Goal: Communication & Community: Connect with others

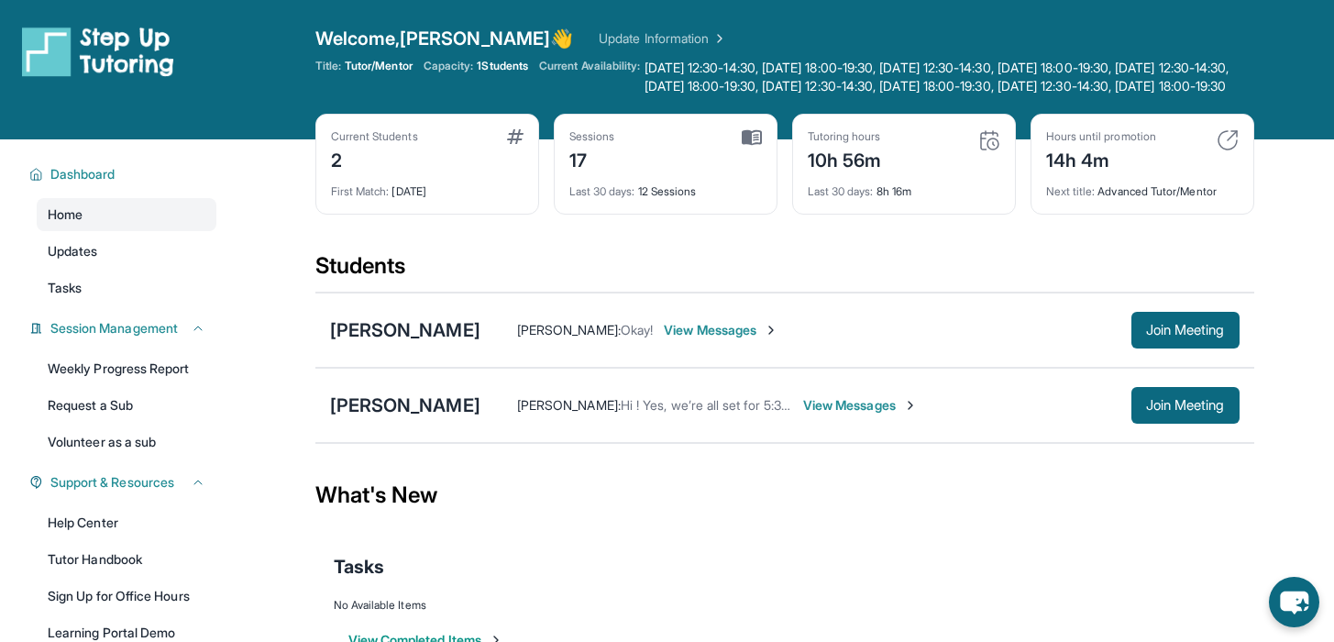
click at [1182, 404] on div "[PERSON_NAME] [PERSON_NAME] : Hi ! Yes, we’re all set for 5:30 [DATE]. Looking …" at bounding box center [784, 405] width 939 height 75
click at [1172, 411] on span "Join Meeting" at bounding box center [1185, 405] width 79 height 11
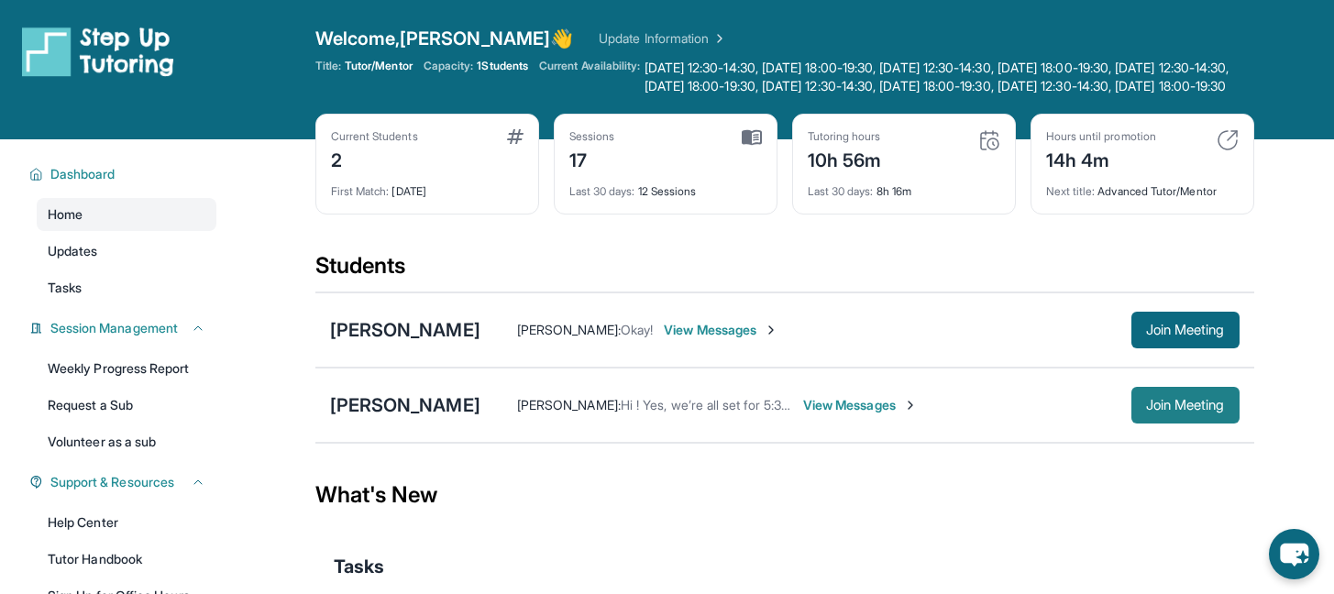
click at [1229, 420] on button "Join Meeting" at bounding box center [1186, 405] width 108 height 37
click at [828, 414] on span "View Messages" at bounding box center [860, 405] width 115 height 18
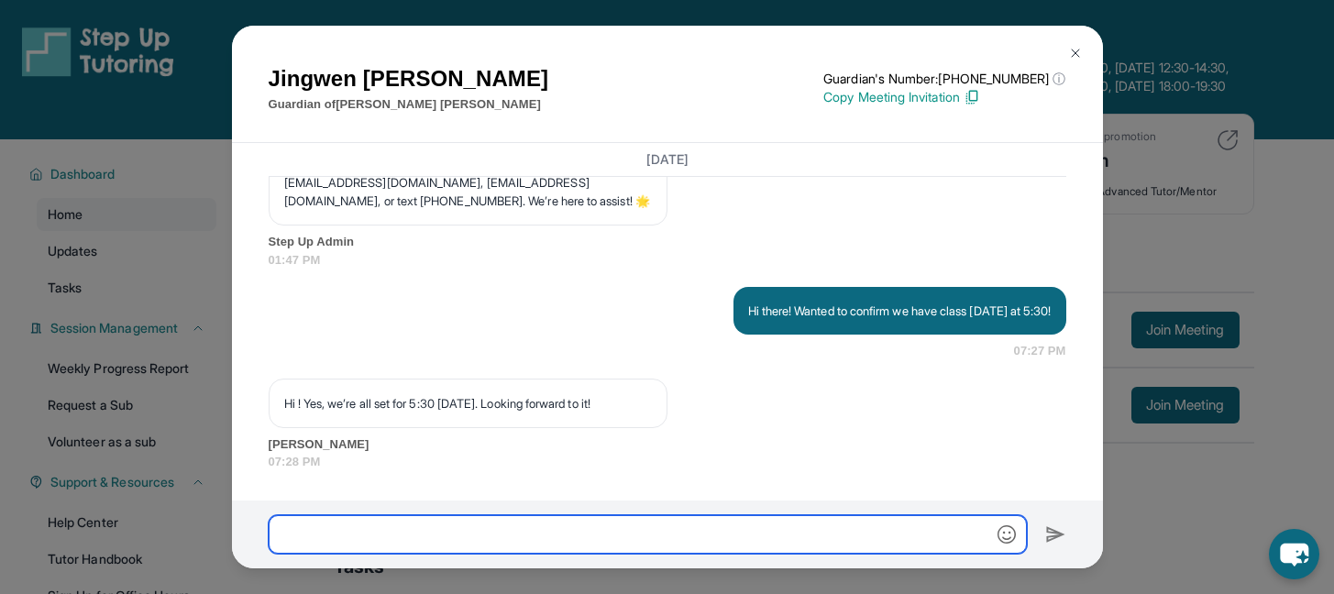
scroll to position [11721, 0]
click at [777, 554] on input "text" at bounding box center [648, 534] width 758 height 39
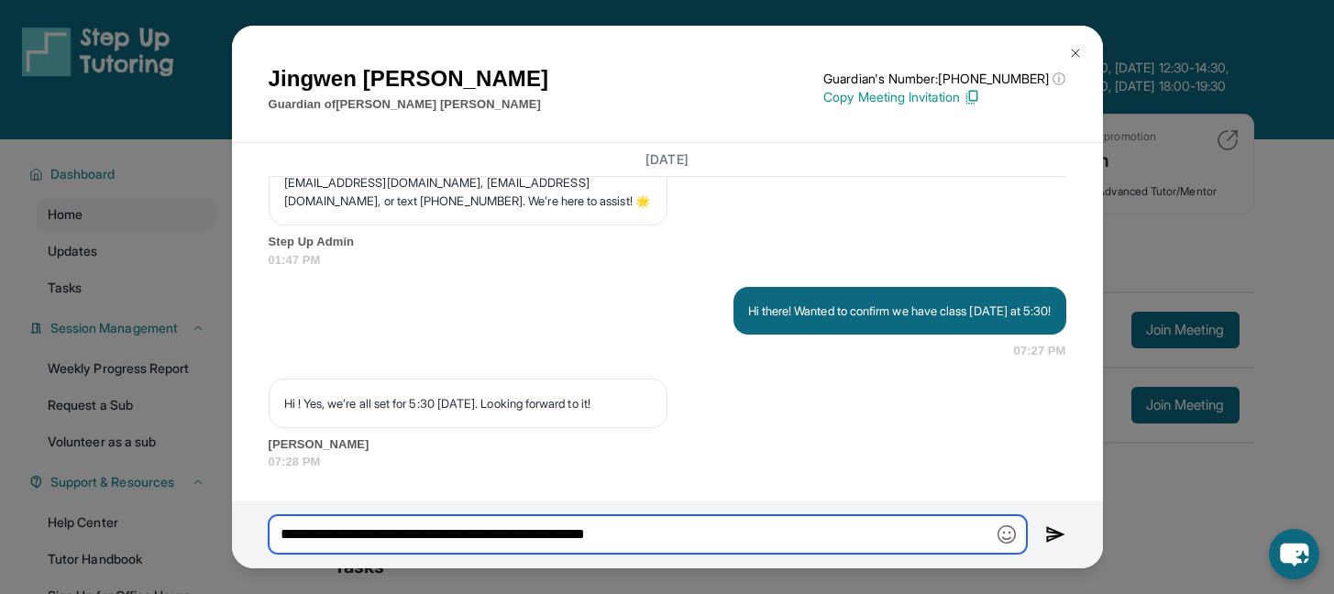
type input "**********"
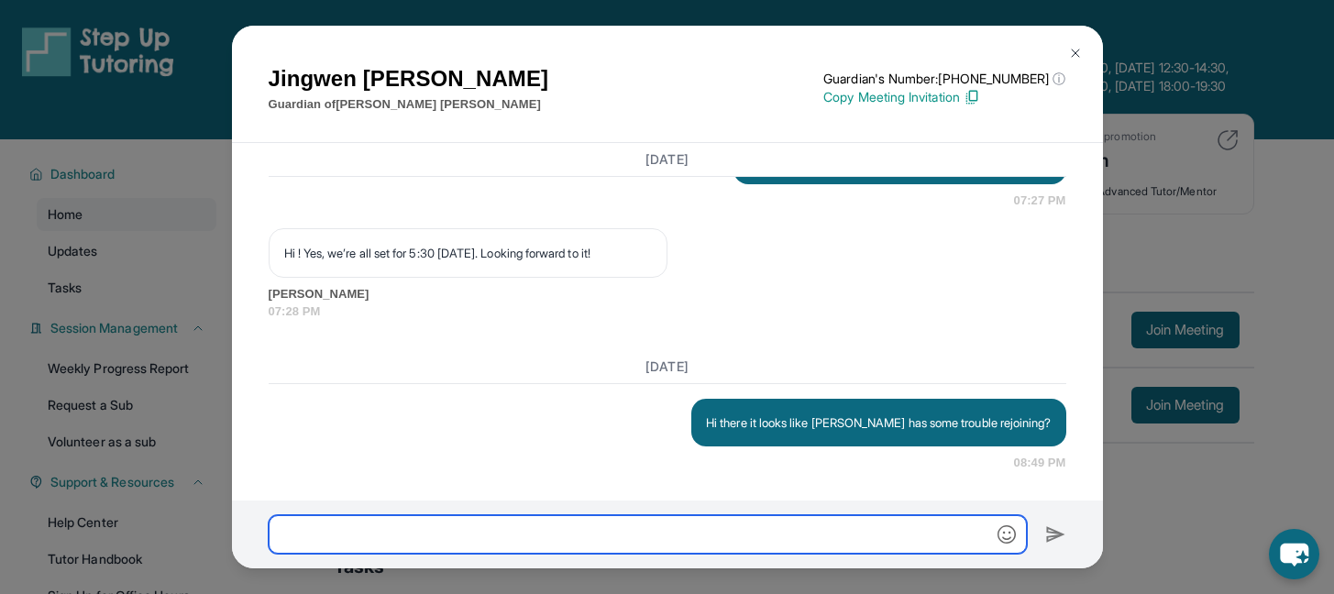
scroll to position [11872, 0]
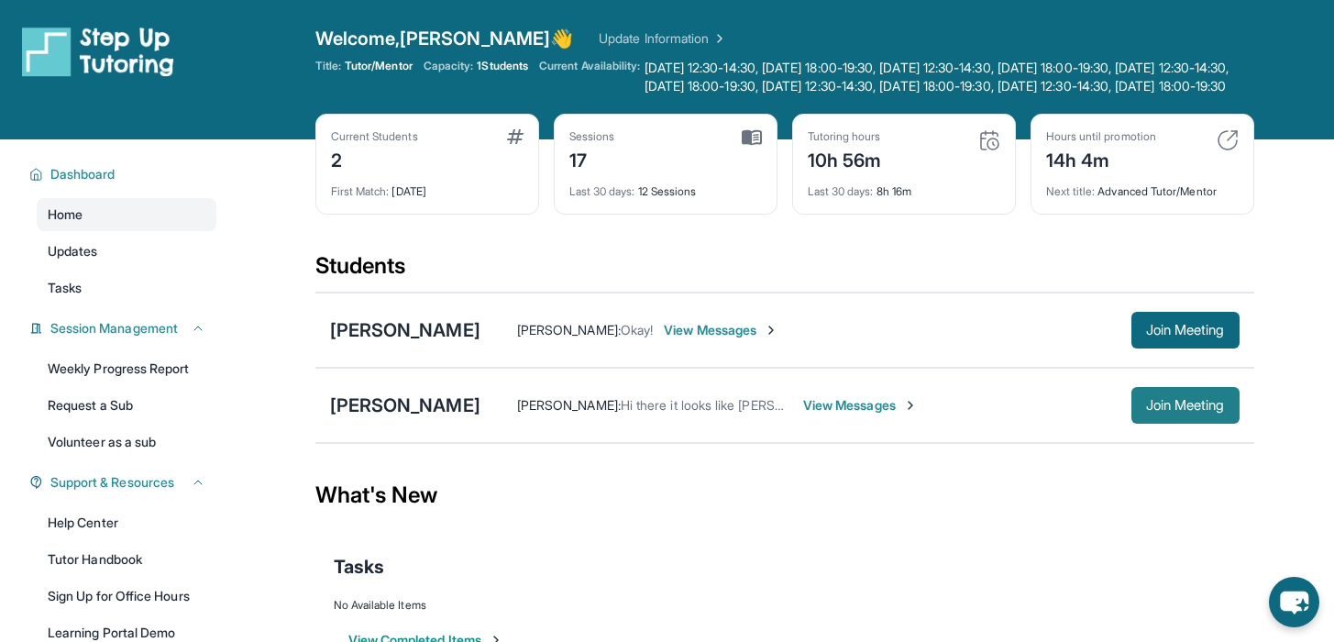
click at [1243, 412] on div "[PERSON_NAME] [PERSON_NAME] : Hi there it looks like [PERSON_NAME] has some tro…" at bounding box center [784, 405] width 939 height 75
click at [1201, 411] on span "Join Meeting" at bounding box center [1185, 405] width 79 height 11
click at [674, 339] on span "View Messages" at bounding box center [721, 330] width 115 height 18
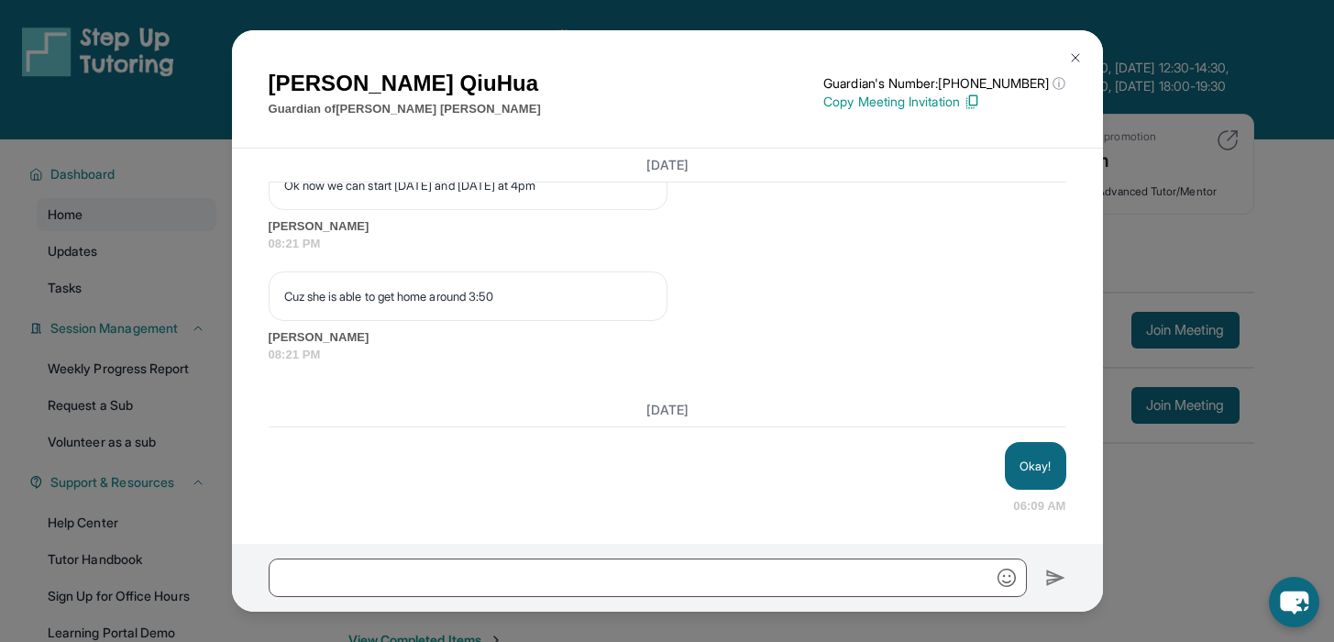
scroll to position [15920, 0]
click at [1160, 319] on div "Cindy QiuHua Guardian of Zoe Leung Guardian's Number: +17623394435 ⓘ This isn't…" at bounding box center [667, 321] width 1334 height 642
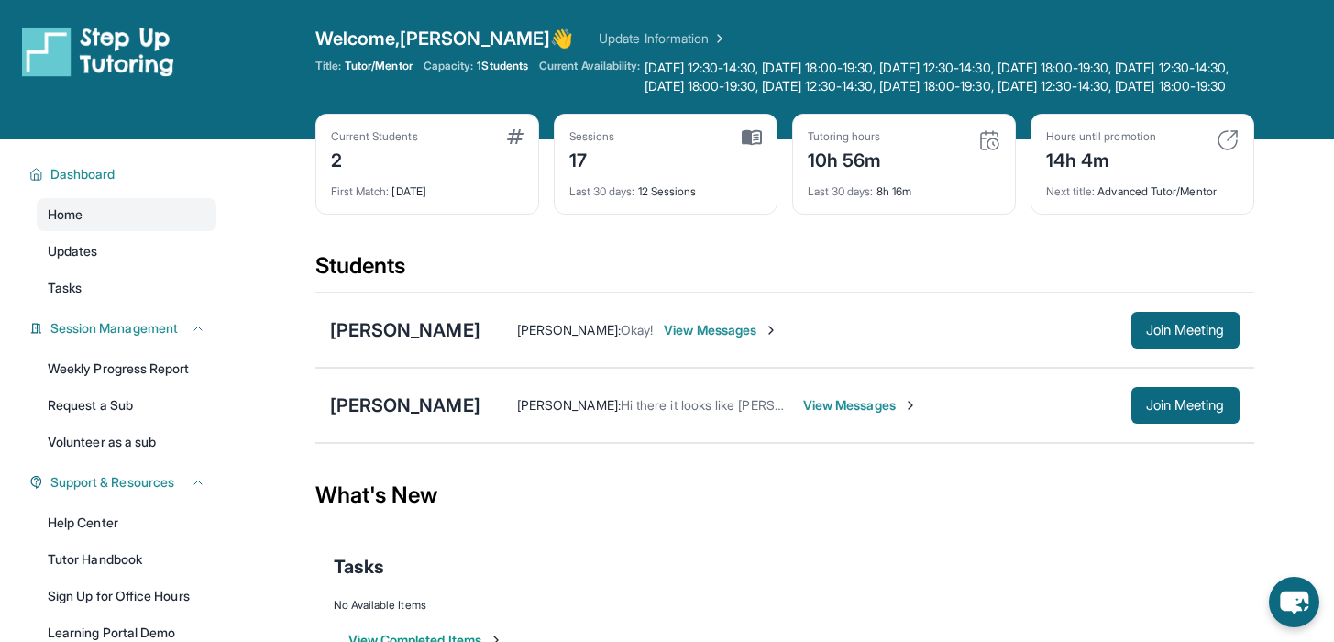
click at [812, 414] on span "View Messages" at bounding box center [860, 405] width 115 height 18
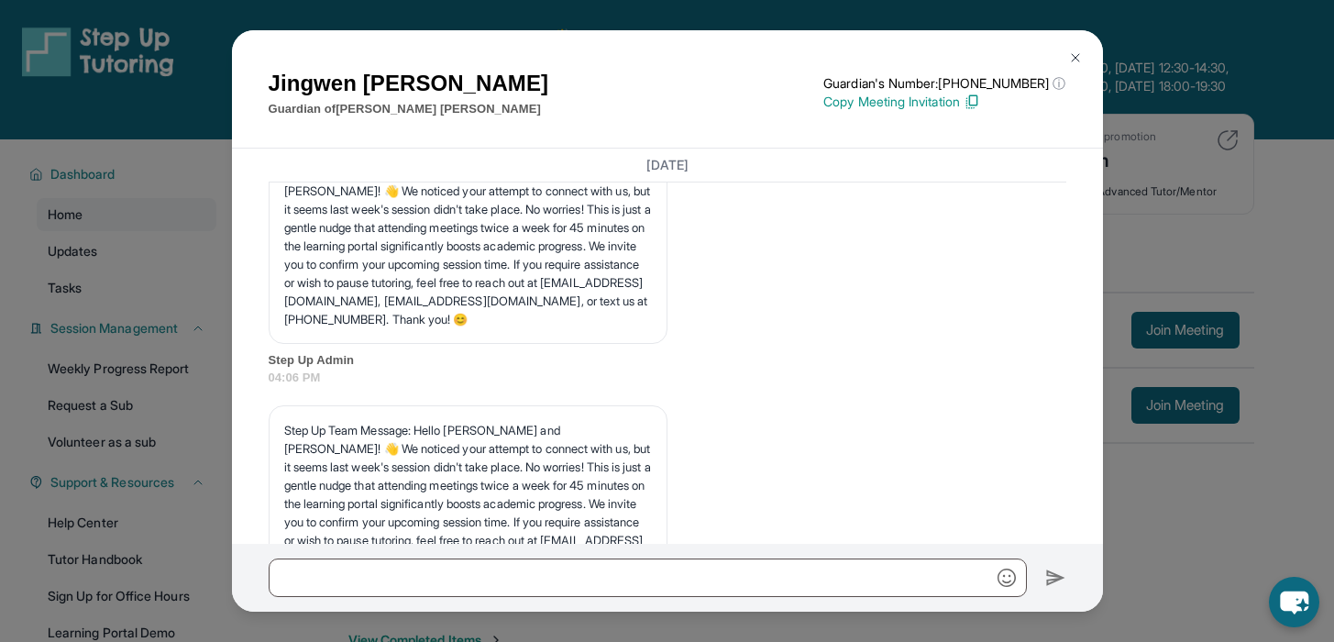
scroll to position [9884, 0]
